Goal: Information Seeking & Learning: Find specific fact

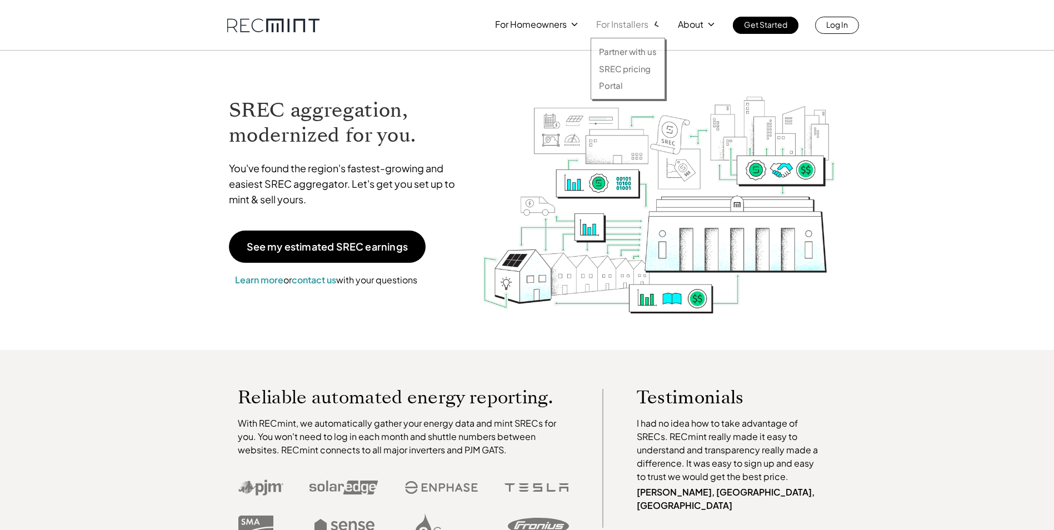
click at [645, 24] on p "For Installers" at bounding box center [622, 25] width 52 height 16
click at [634, 68] on p "SREC pricing" at bounding box center [625, 68] width 52 height 11
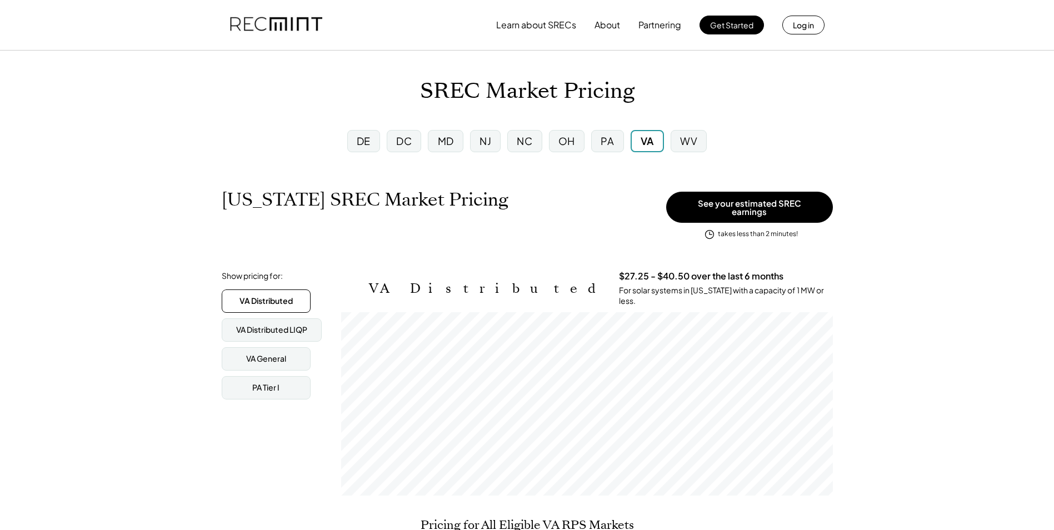
scroll to position [183, 492]
click at [277, 295] on div "VA Distributed" at bounding box center [265, 300] width 53 height 11
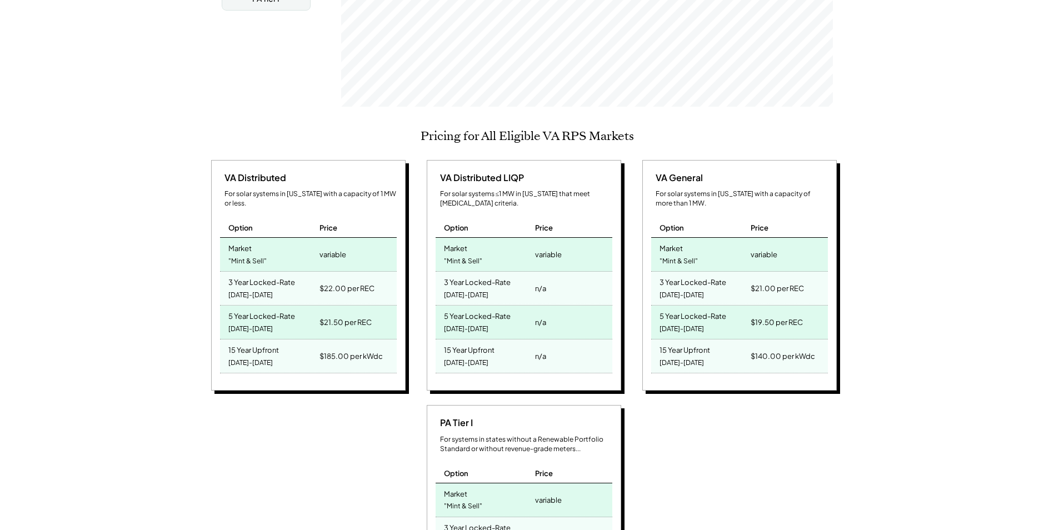
scroll to position [56, 0]
